Goal: Information Seeking & Learning: Find specific page/section

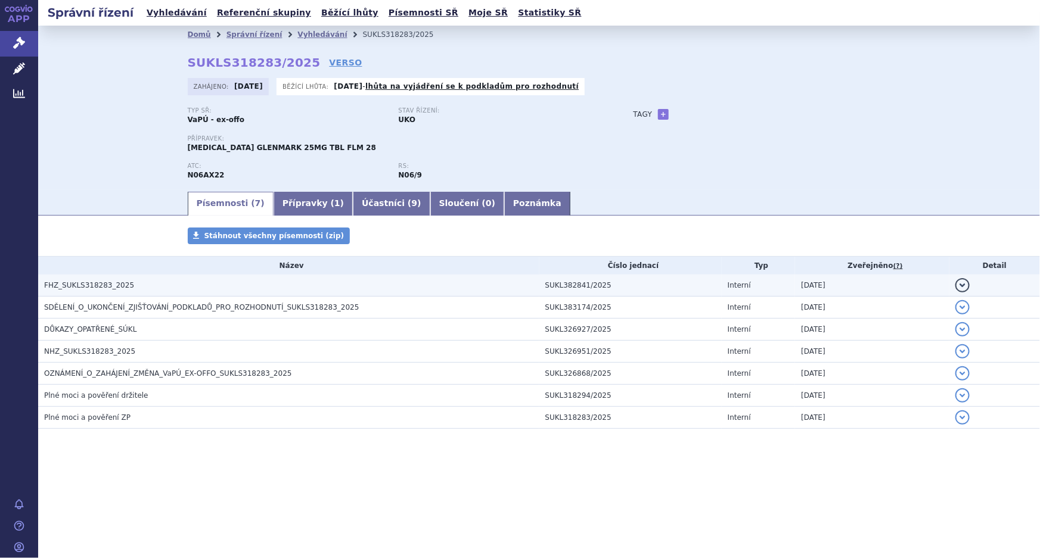
drag, startPoint x: 79, startPoint y: 282, endPoint x: 117, endPoint y: 309, distance: 45.8
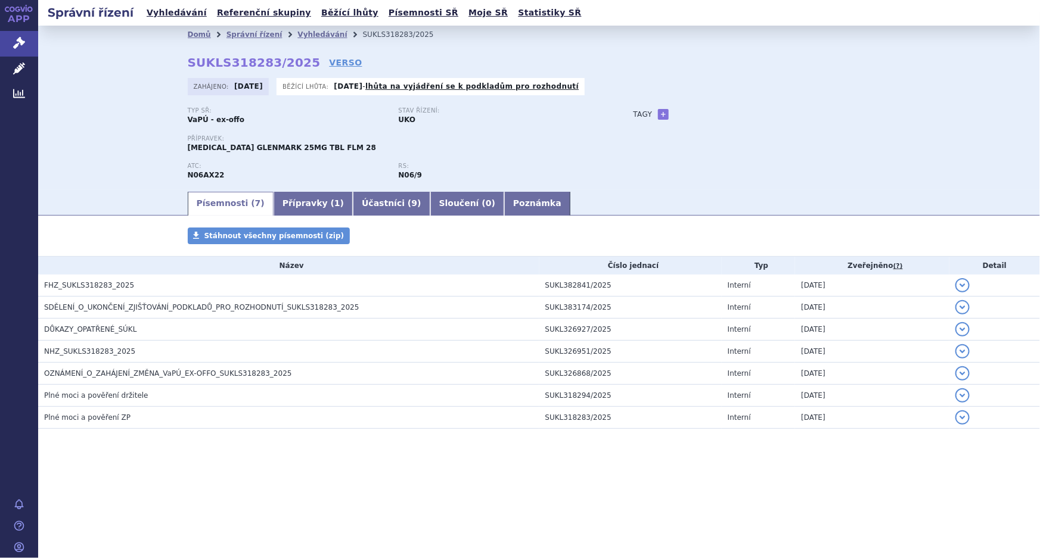
click at [80, 282] on span "FHZ_SUKLS318283_2025" at bounding box center [89, 285] width 90 height 8
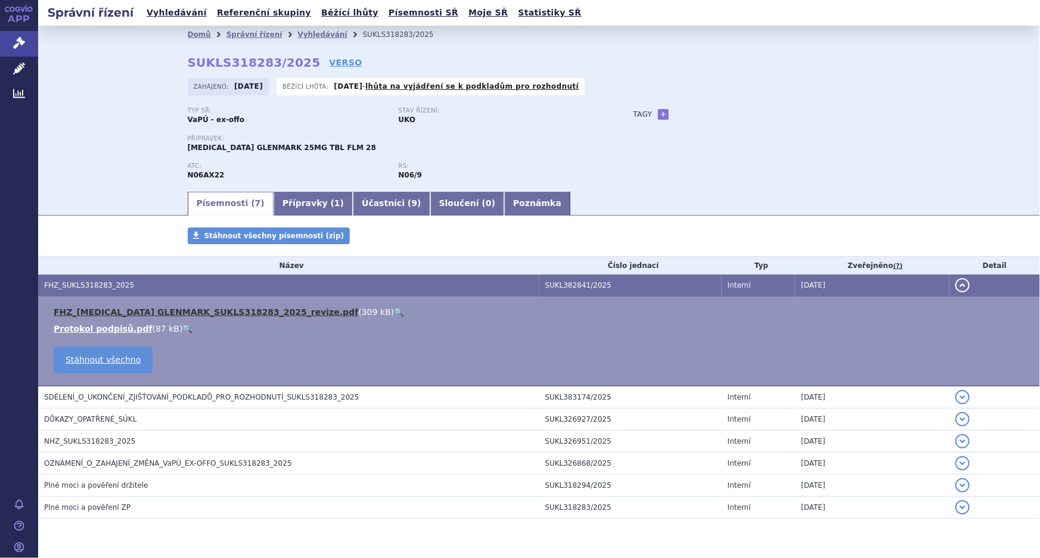
click at [190, 311] on link "FHZ_[MEDICAL_DATA] GLENMARK_SUKLS318283_2025_revize.pdf" at bounding box center [206, 312] width 304 height 10
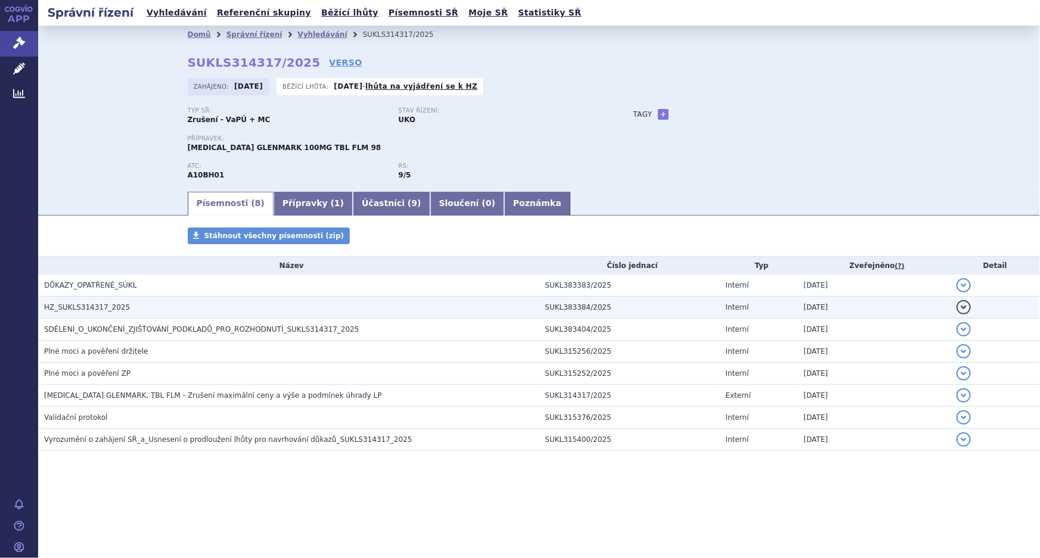
click at [84, 305] on span "HZ_SUKLS314317_2025" at bounding box center [87, 307] width 86 height 8
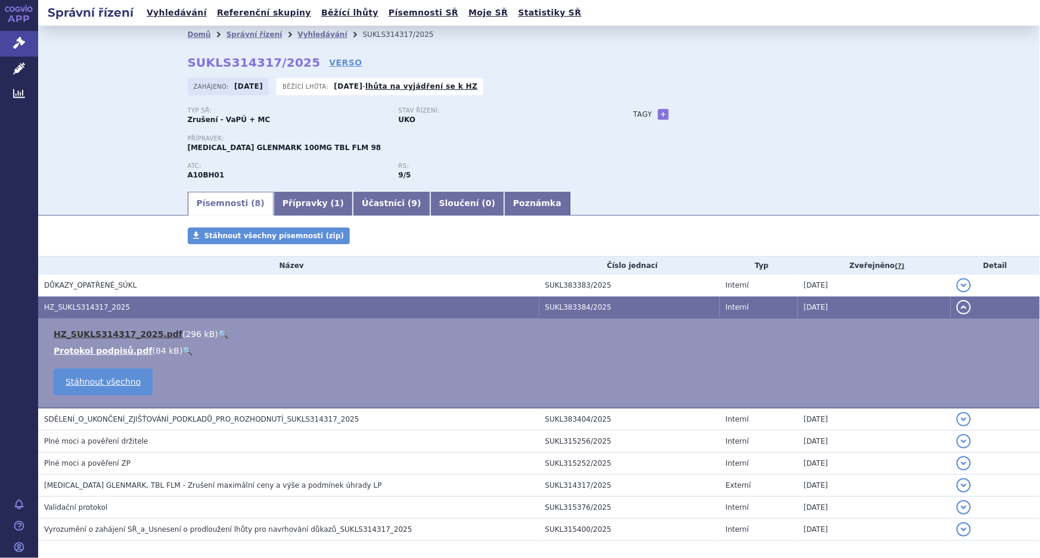
click at [103, 335] on link "HZ_SUKLS314317_2025.pdf" at bounding box center [118, 335] width 129 height 10
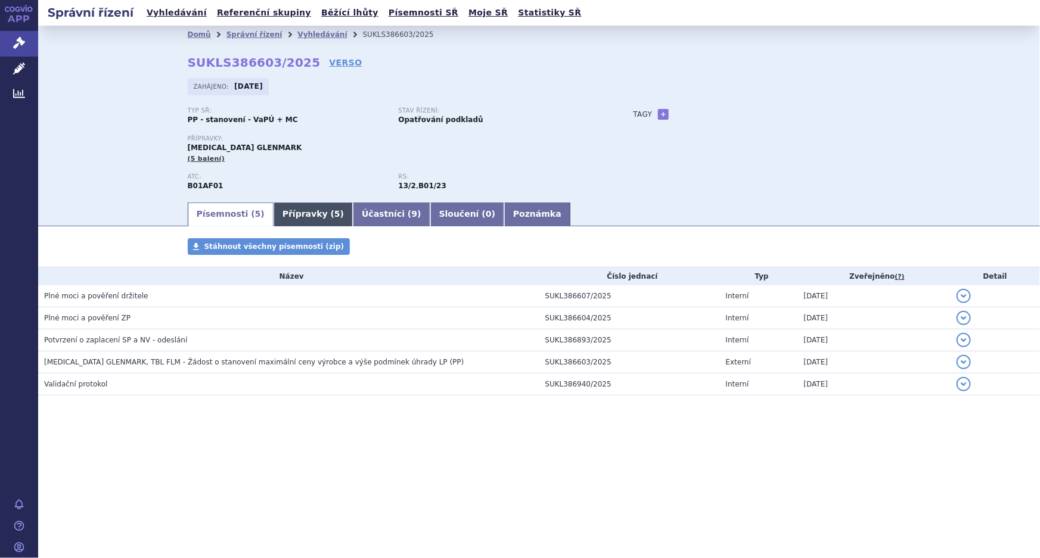
click at [293, 218] on link "Přípravky ( 5 )" at bounding box center [313, 215] width 79 height 24
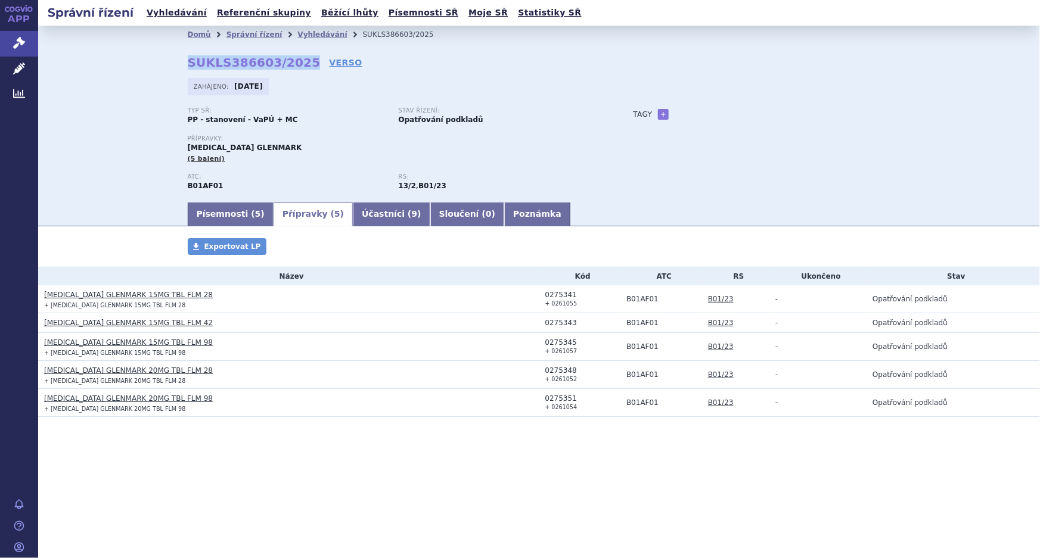
drag, startPoint x: 297, startPoint y: 60, endPoint x: 154, endPoint y: 68, distance: 143.3
click at [154, 68] on div "Domů Správní řízení Vyhledávání SUKLS386603/2025 SUKLS386603/2025 VERSO [GEOGRA…" at bounding box center [539, 113] width 1002 height 175
copy strong "SUKLS386603/2025"
click at [105, 172] on div "Domů Správní řízení Vyhledávání SUKLS386603/2025 SUKLS386603/2025 VERSO Zahájen…" at bounding box center [539, 113] width 1002 height 175
click at [234, 215] on link "Písemnosti ( 5 )" at bounding box center [231, 215] width 86 height 24
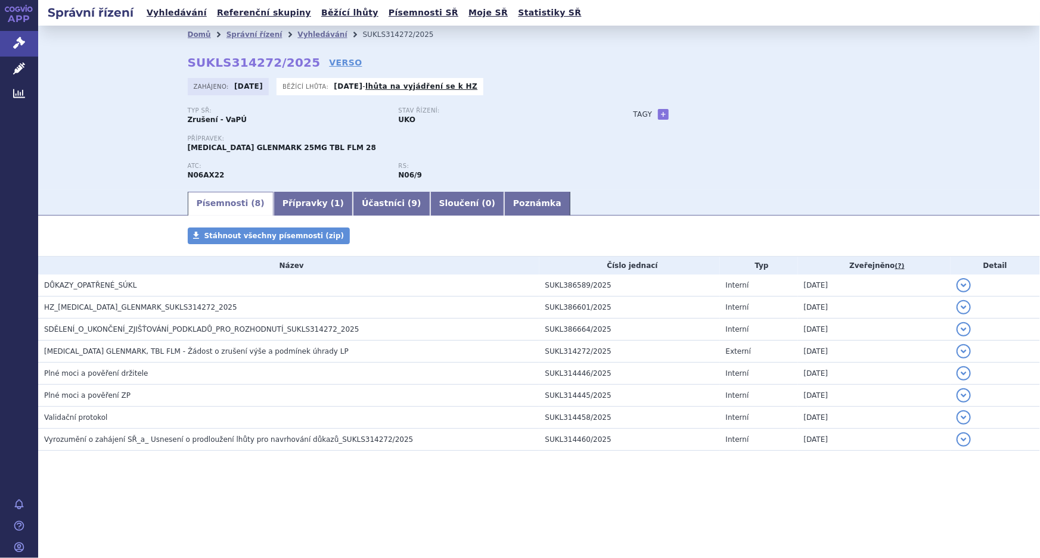
drag, startPoint x: 102, startPoint y: 304, endPoint x: 122, endPoint y: 328, distance: 30.4
click at [102, 304] on span "HZ_AGOMELATINE_GLENMARK_SUKLS314272_2025" at bounding box center [140, 307] width 193 height 8
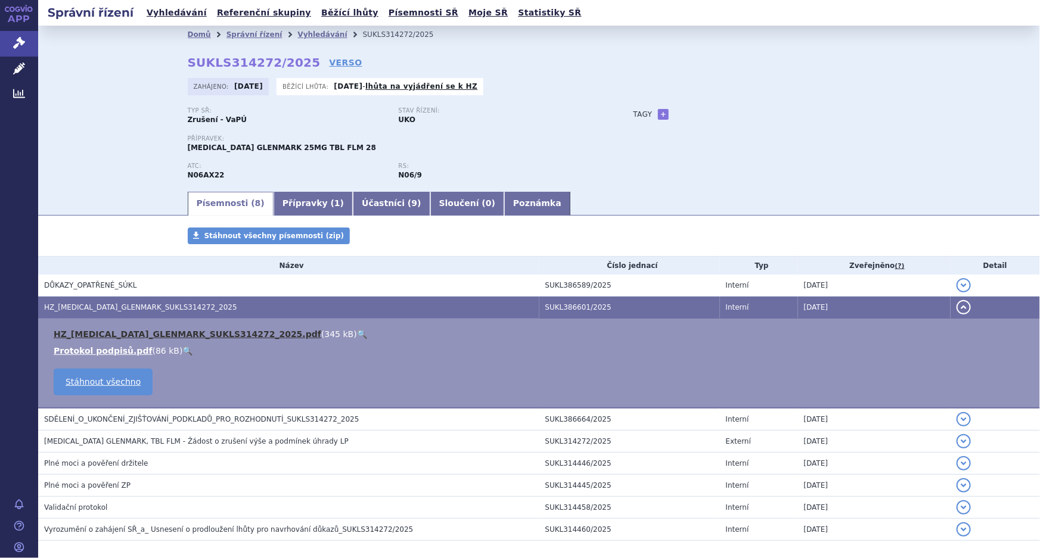
click at [176, 332] on link "HZ_AGOMELATINE_GLENMARK_SUKLS314272_2025.pdf" at bounding box center [188, 335] width 268 height 10
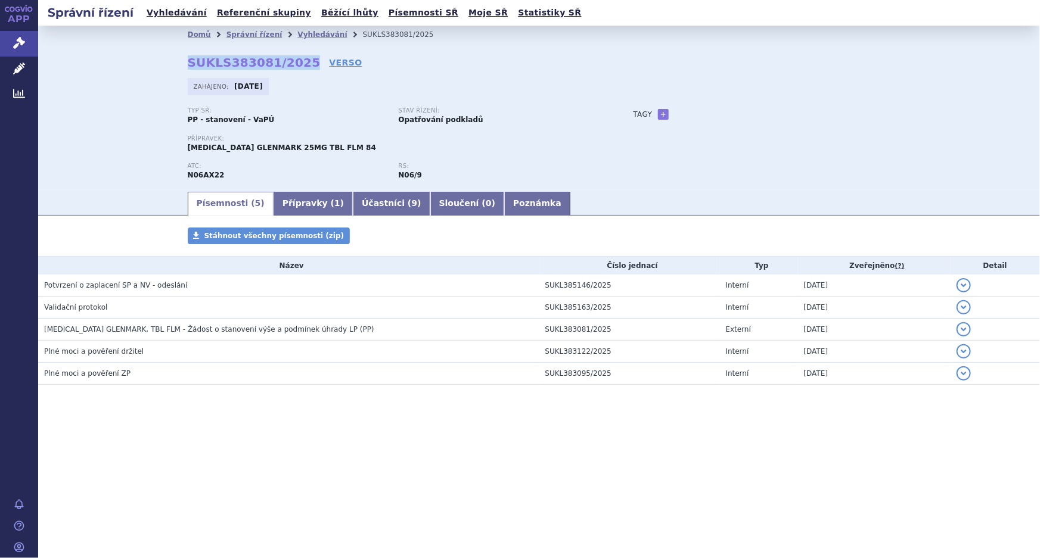
drag, startPoint x: 297, startPoint y: 62, endPoint x: 177, endPoint y: 69, distance: 119.9
click at [184, 63] on div "Domů Správní řízení Vyhledávání SUKLS383081/2025 SUKLS383081/2025 VERSO Zahájen…" at bounding box center [539, 116] width 751 height 147
copy strong "SUKLS383081/2025"
click at [110, 93] on div "Domů Správní řízení Vyhledávání SUKLS383081/2025 SUKLS383081/2025 VERSO Zahájen…" at bounding box center [539, 108] width 1002 height 164
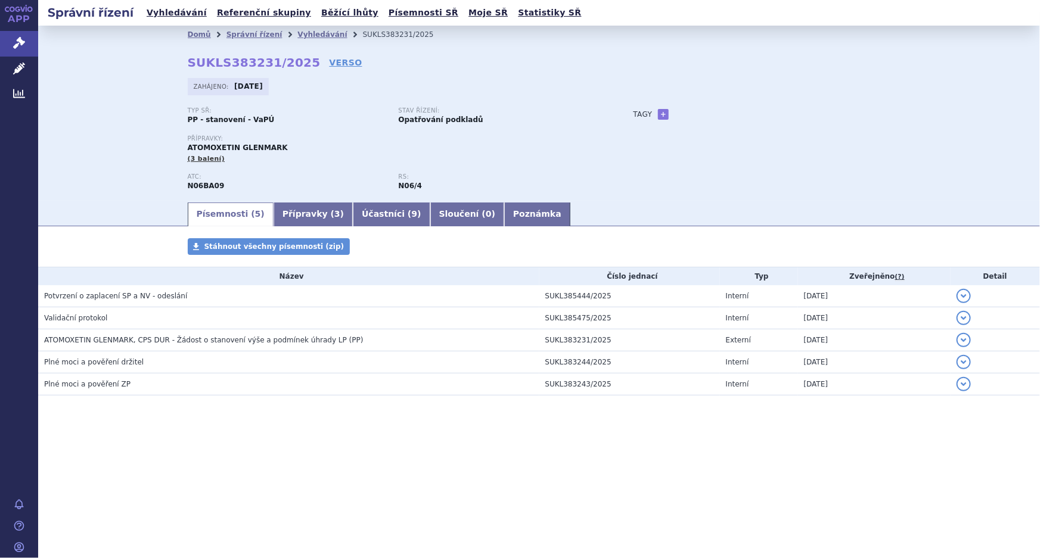
click at [350, 138] on p "Přípravky:" at bounding box center [399, 138] width 422 height 7
click at [299, 215] on link "Přípravky ( 3 )" at bounding box center [313, 215] width 79 height 24
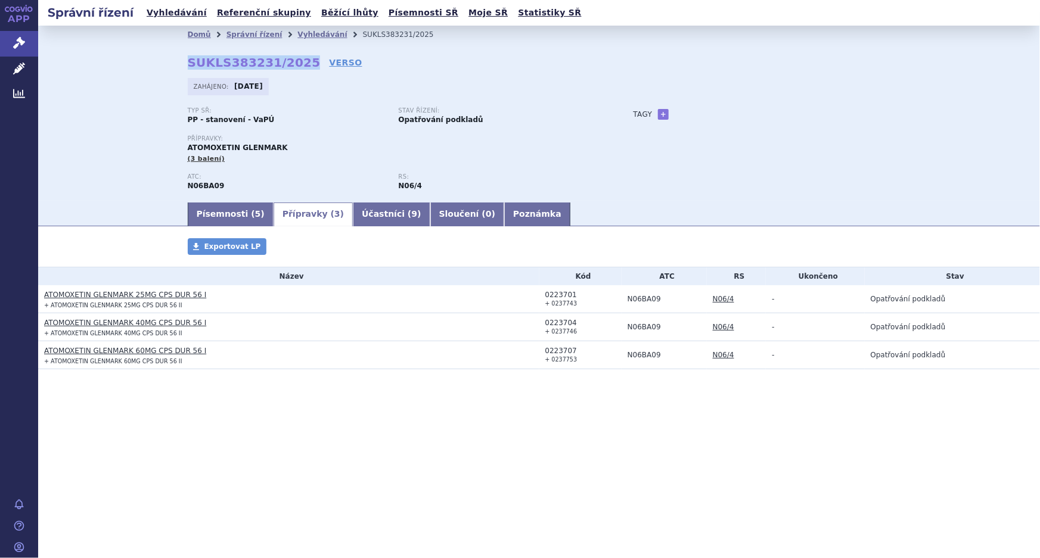
drag, startPoint x: 297, startPoint y: 62, endPoint x: 189, endPoint y: 60, distance: 107.9
click at [189, 60] on strong "SUKLS383231/2025" at bounding box center [254, 62] width 133 height 14
copy strong "SUKLS383231/2025"
drag, startPoint x: 517, startPoint y: 66, endPoint x: 594, endPoint y: 19, distance: 90.3
click at [517, 65] on div "Domů Správní řízení Vyhledávání SUKLS383231/2025 SUKLS383231/2025 VERSO Zahájen…" at bounding box center [539, 121] width 751 height 157
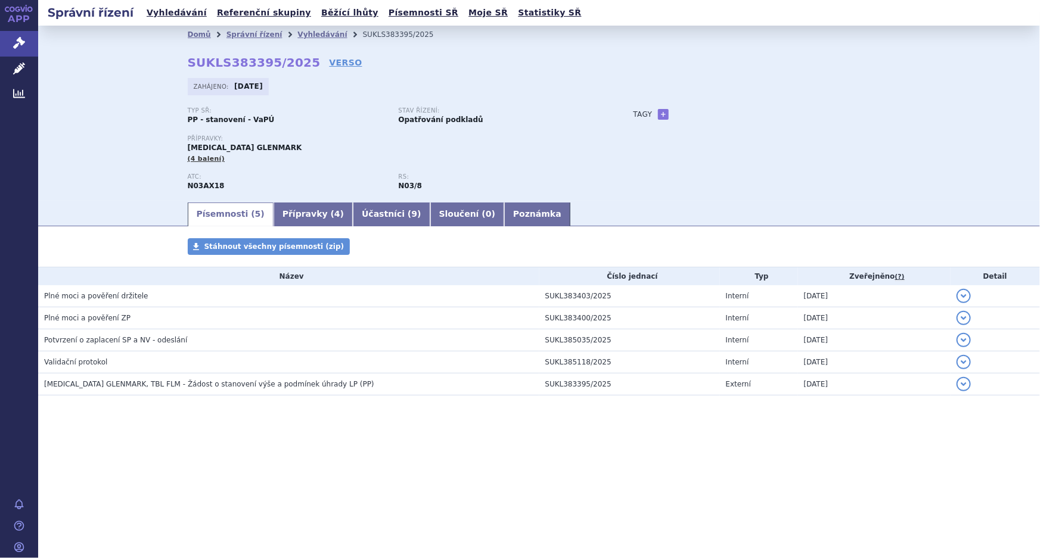
drag, startPoint x: 300, startPoint y: 211, endPoint x: 284, endPoint y: 307, distance: 97.3
click at [300, 211] on link "Přípravky ( 4 )" at bounding box center [313, 215] width 79 height 24
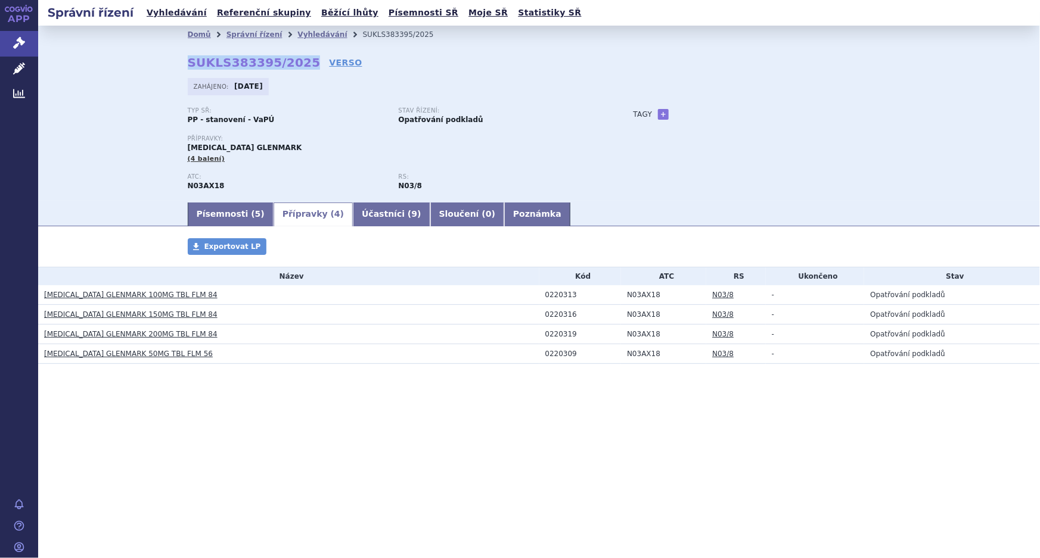
drag, startPoint x: 296, startPoint y: 58, endPoint x: 189, endPoint y: 63, distance: 106.1
click at [189, 63] on strong "SUKLS383395/2025" at bounding box center [254, 62] width 133 height 14
copy strong "SUKLS383395/2025"
click at [222, 215] on link "Písemnosti ( 5 )" at bounding box center [231, 215] width 86 height 24
